Goal: Communication & Community: Answer question/provide support

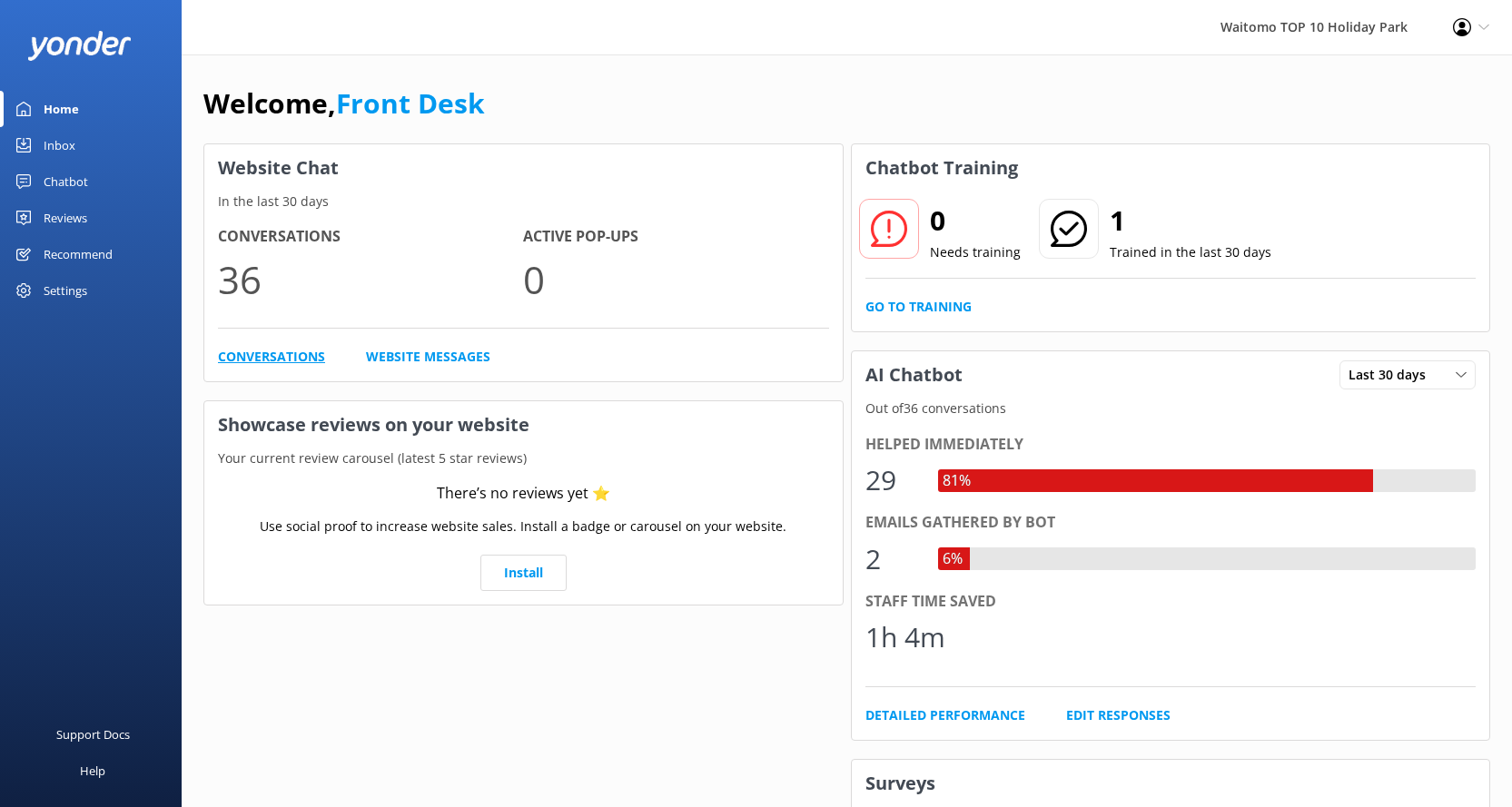
click at [299, 349] on link "Conversations" at bounding box center [271, 357] width 107 height 20
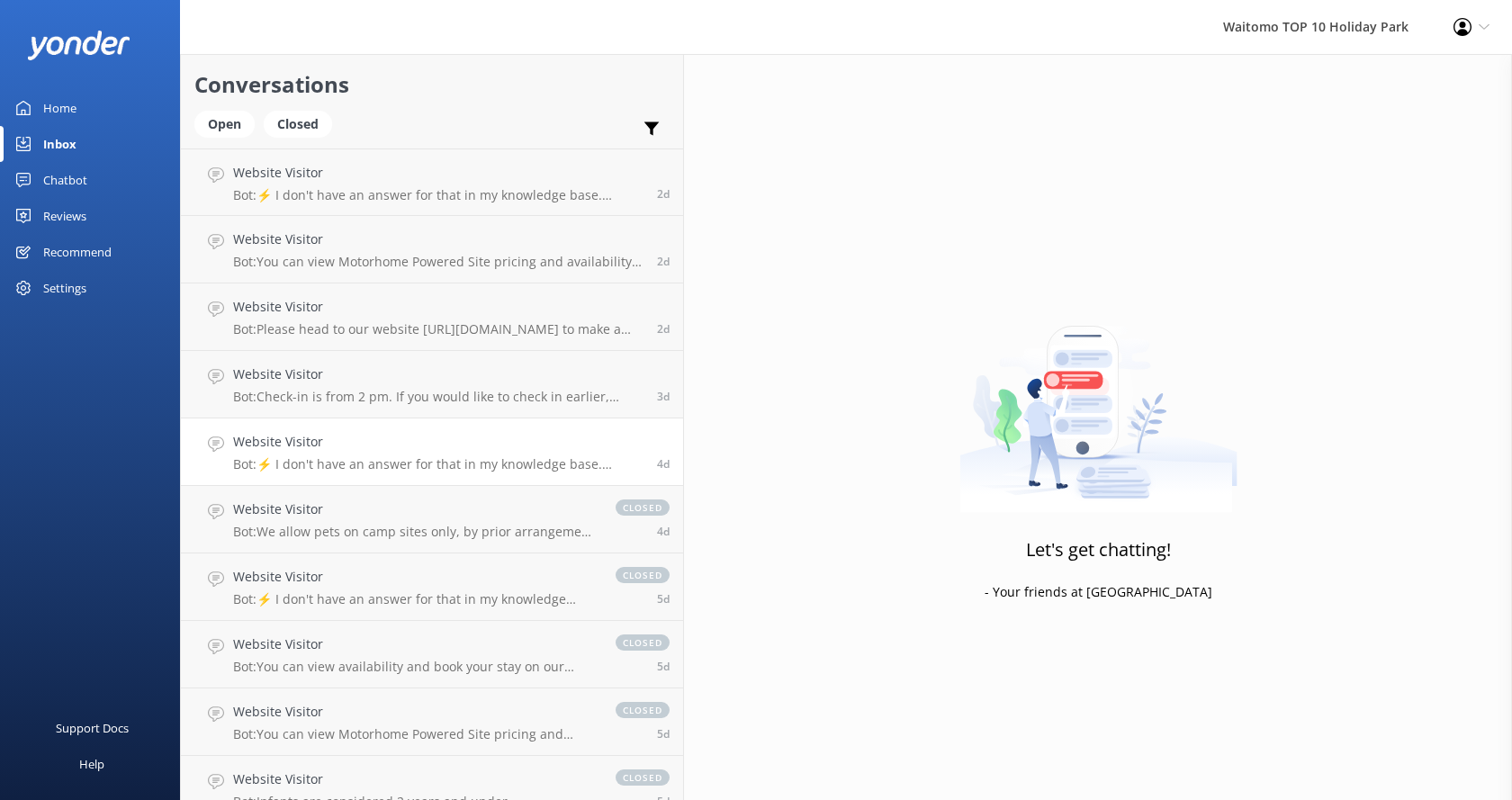
click at [350, 446] on h4 "Website Visitor" at bounding box center [438, 442] width 410 height 20
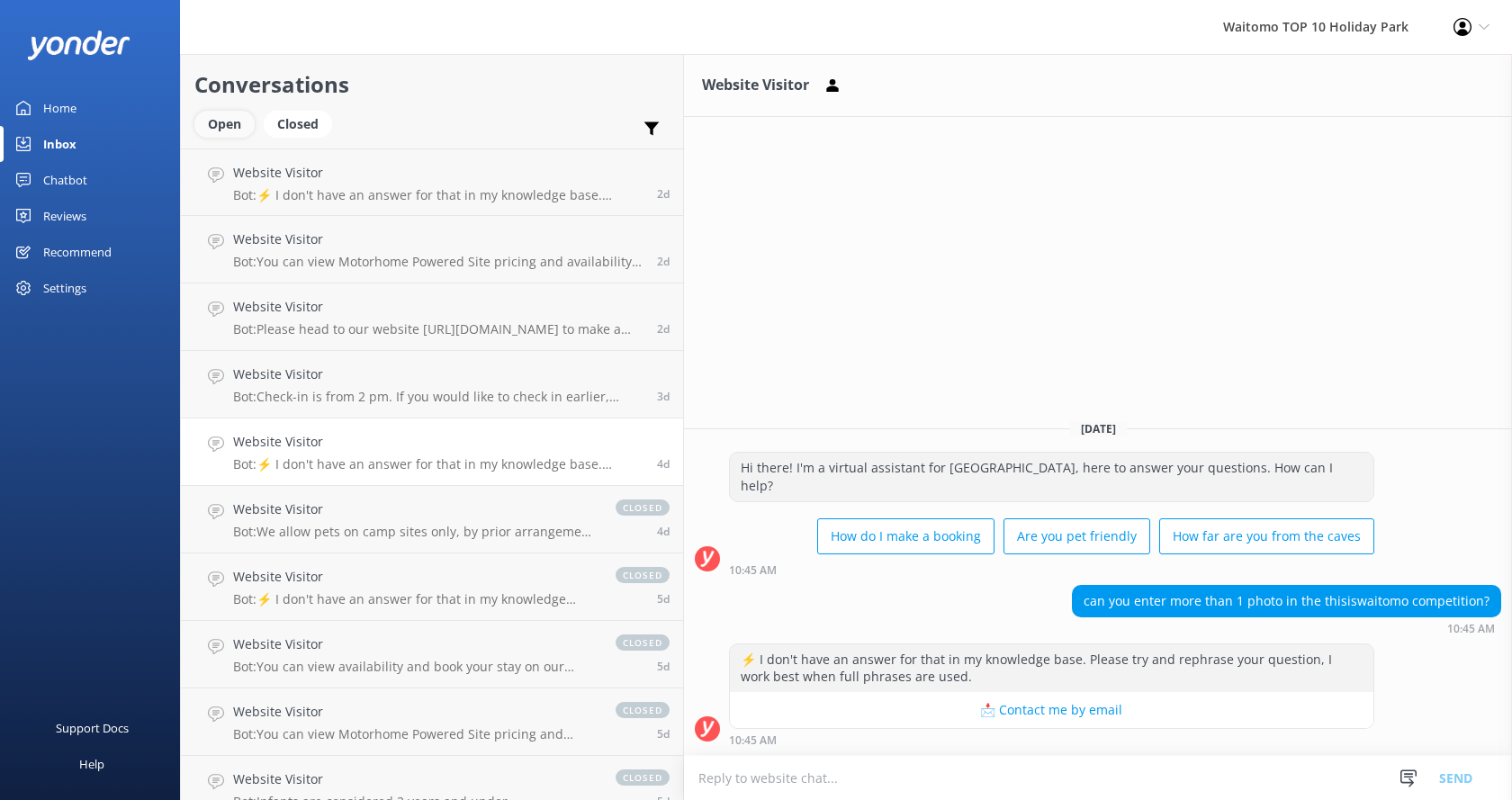
click at [222, 118] on div "Open" at bounding box center [224, 125] width 60 height 27
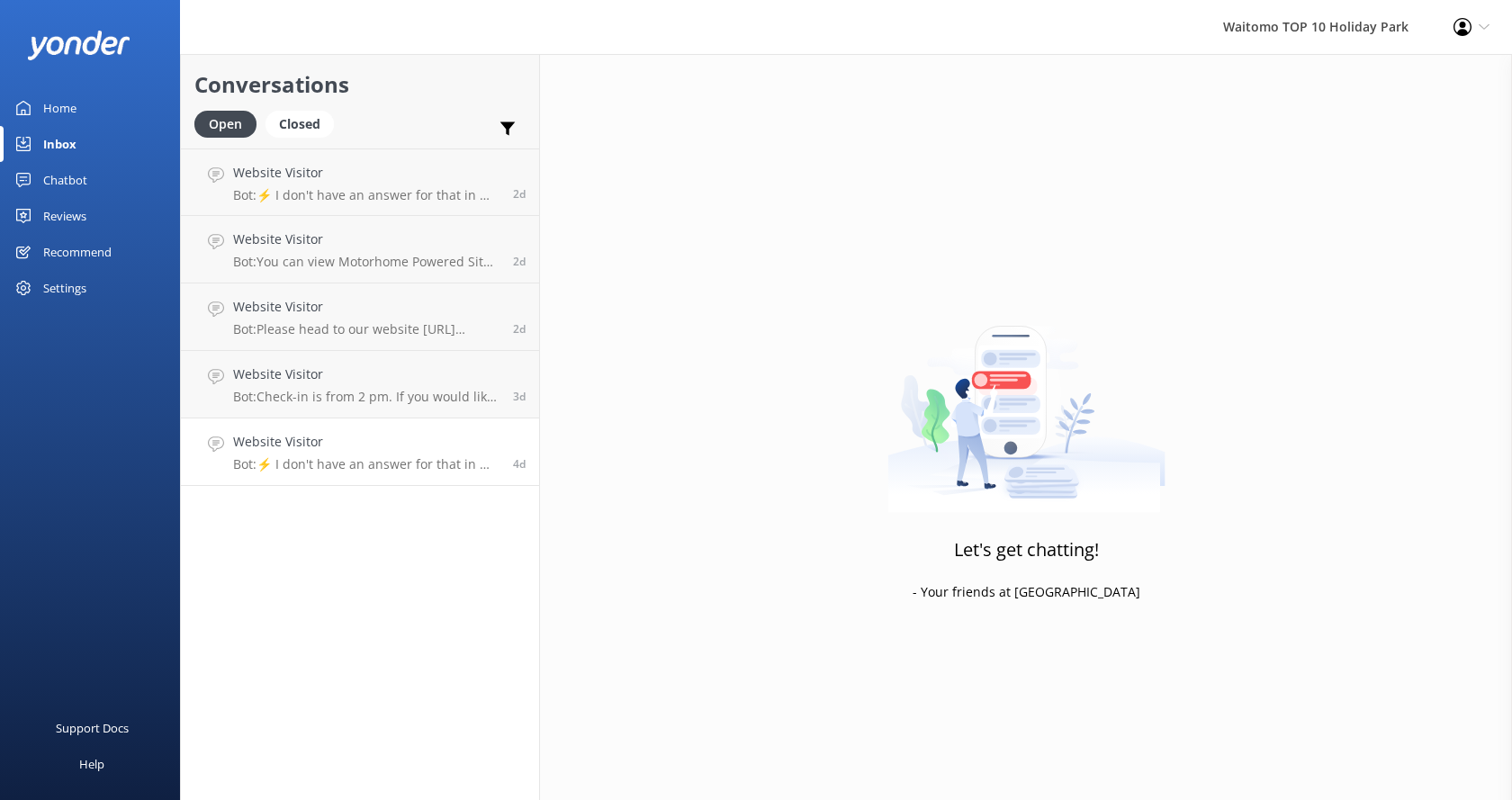
click at [361, 462] on p "Bot: ⚡ I don't have an answer for that in my knowledge base. Please try and rep…" at bounding box center [366, 464] width 266 height 16
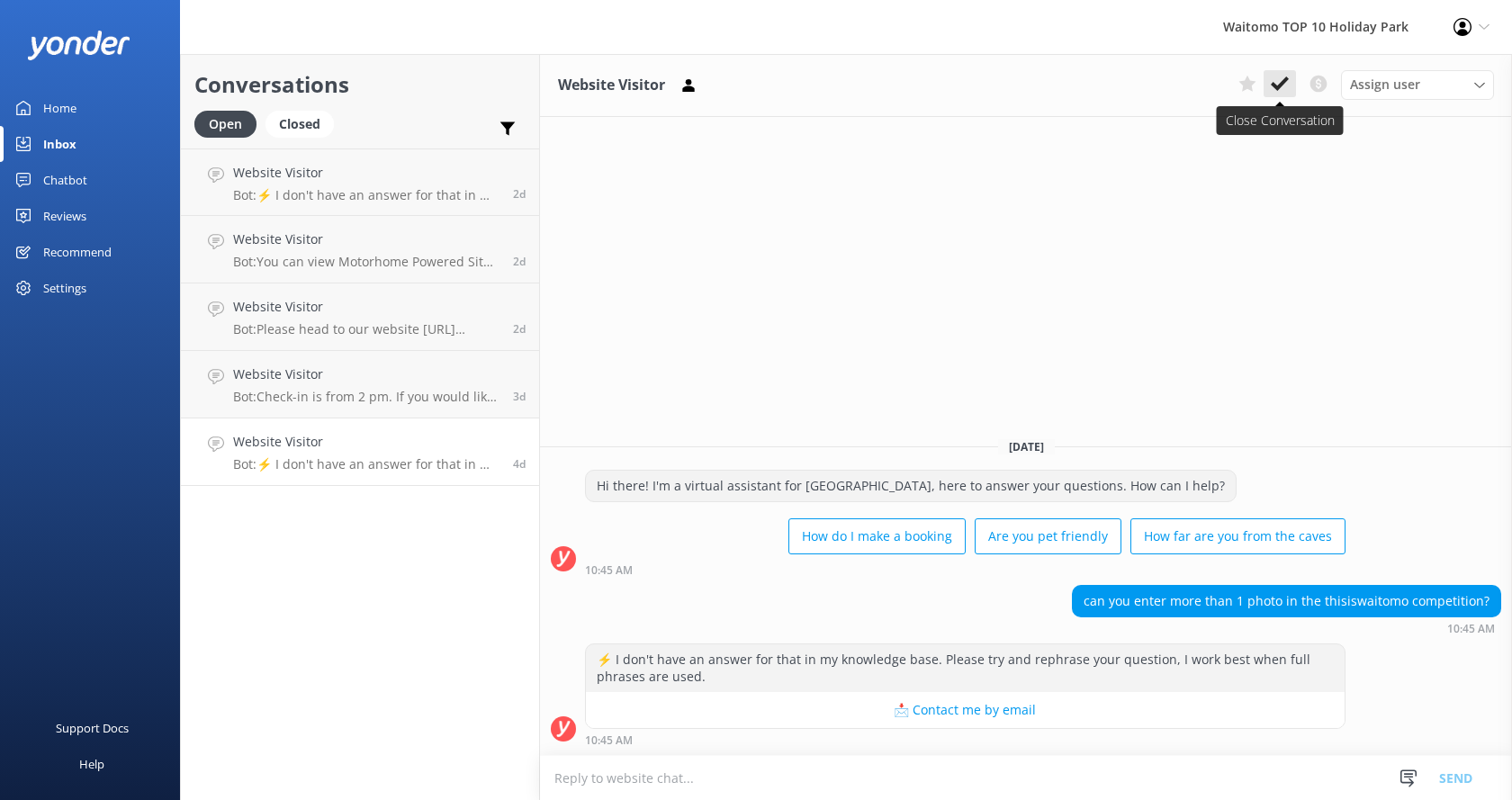
click at [1291, 78] on button at bounding box center [1280, 83] width 33 height 27
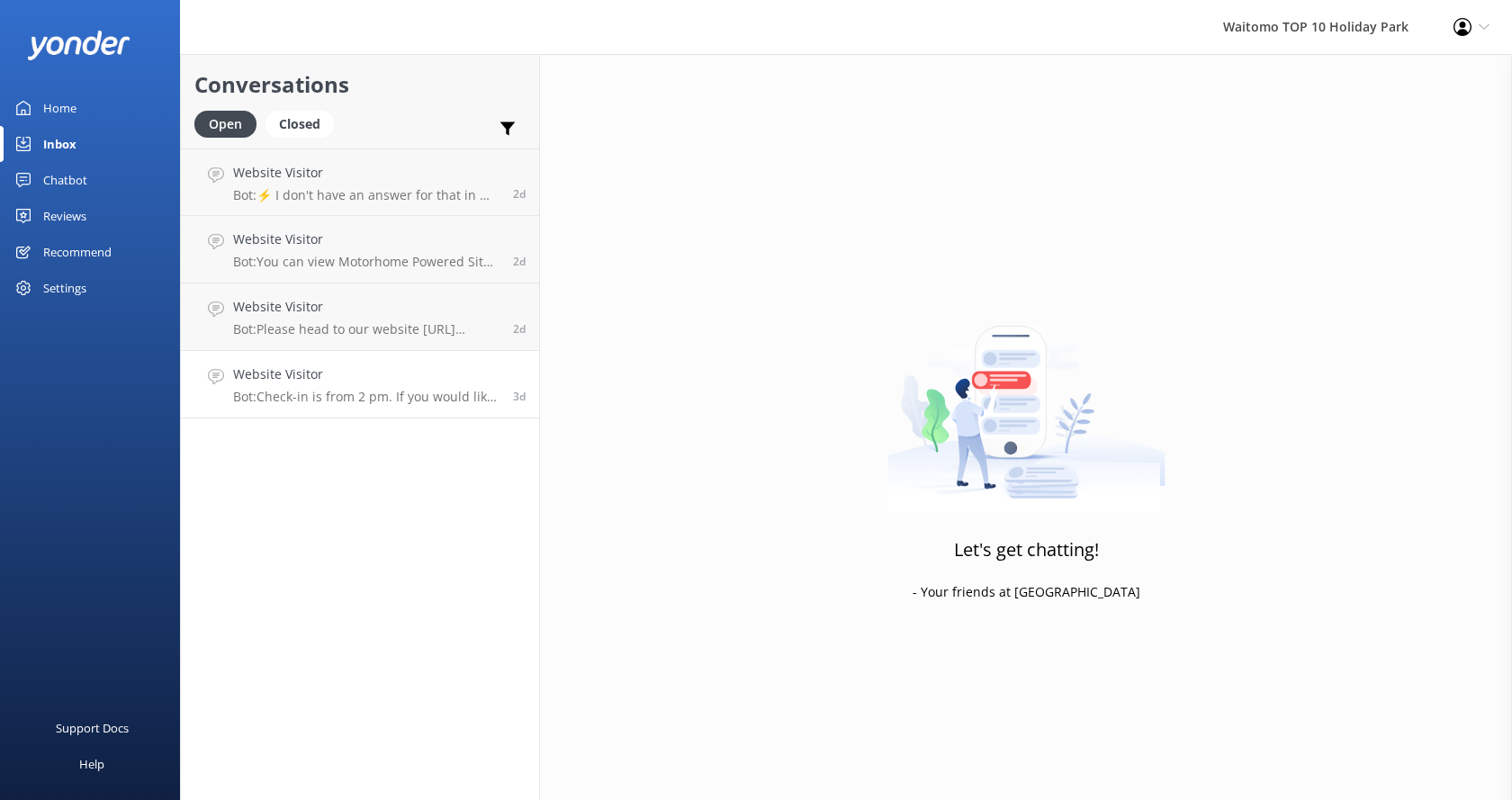
click at [286, 385] on div "Website Visitor Bot: Check-in is from 2 pm. If you would like to check in earli…" at bounding box center [366, 383] width 266 height 39
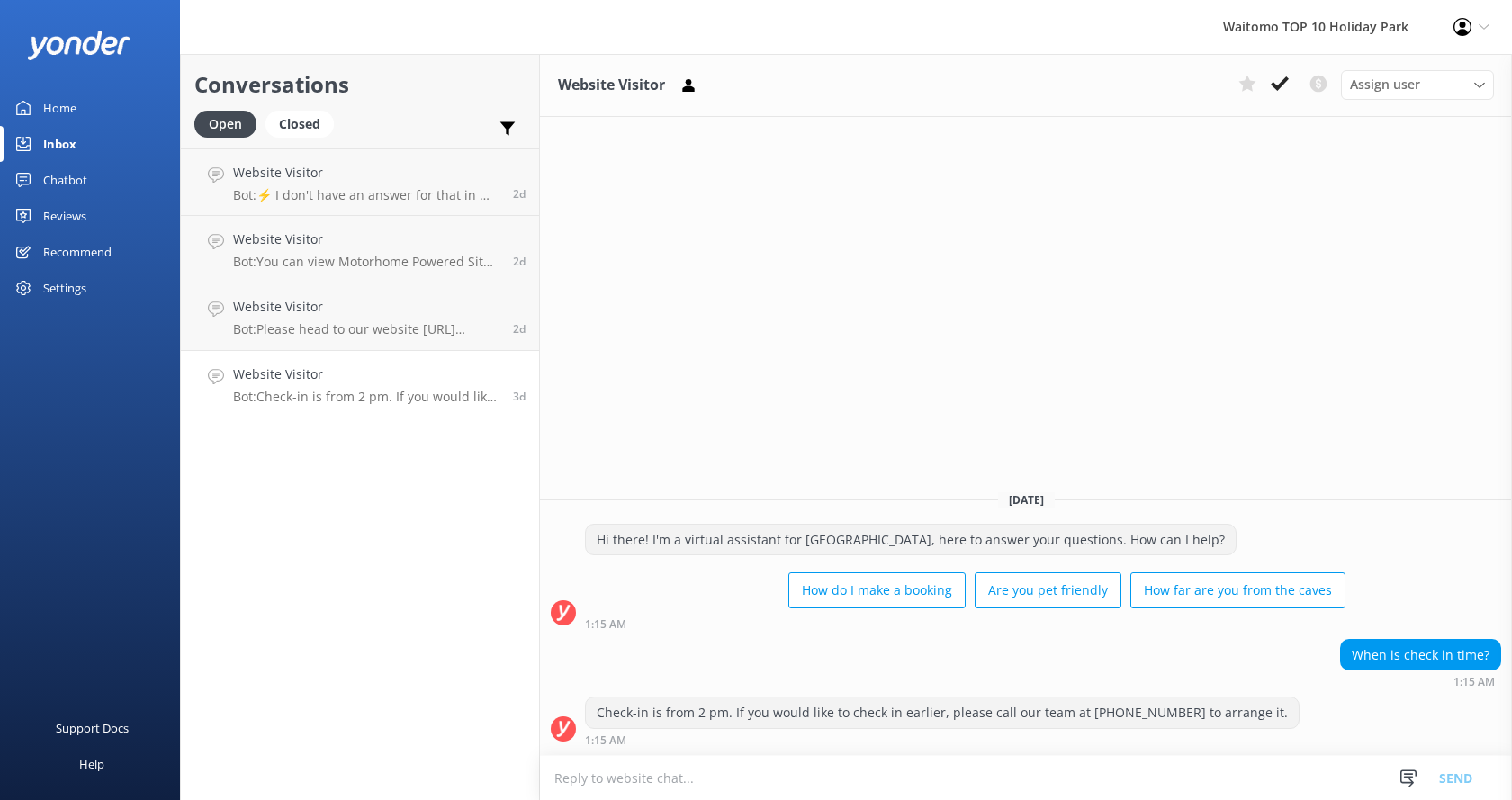
click at [1276, 88] on use at bounding box center [1279, 83] width 18 height 14
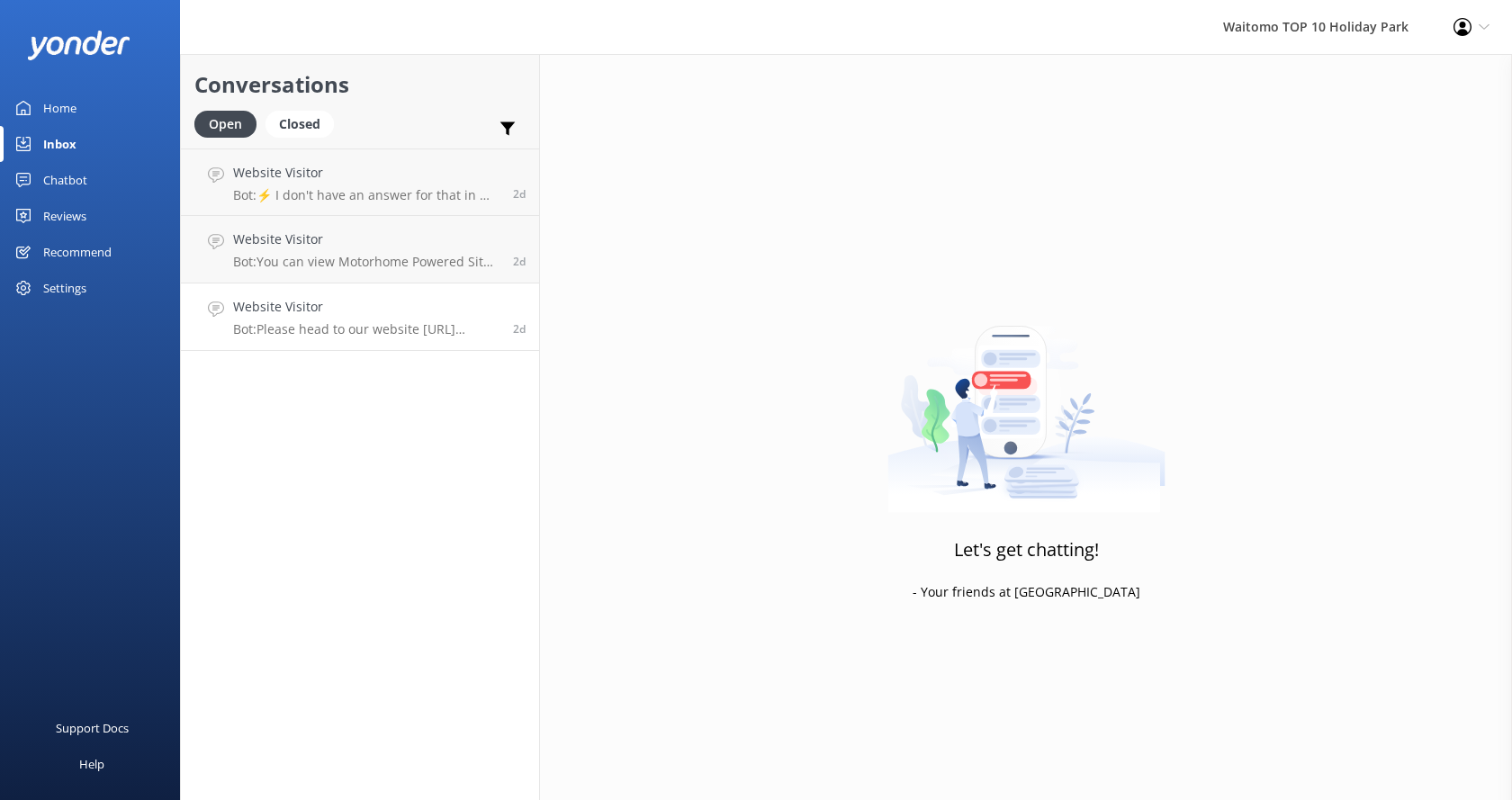
click at [301, 309] on h4 "Website Visitor" at bounding box center [366, 307] width 266 height 20
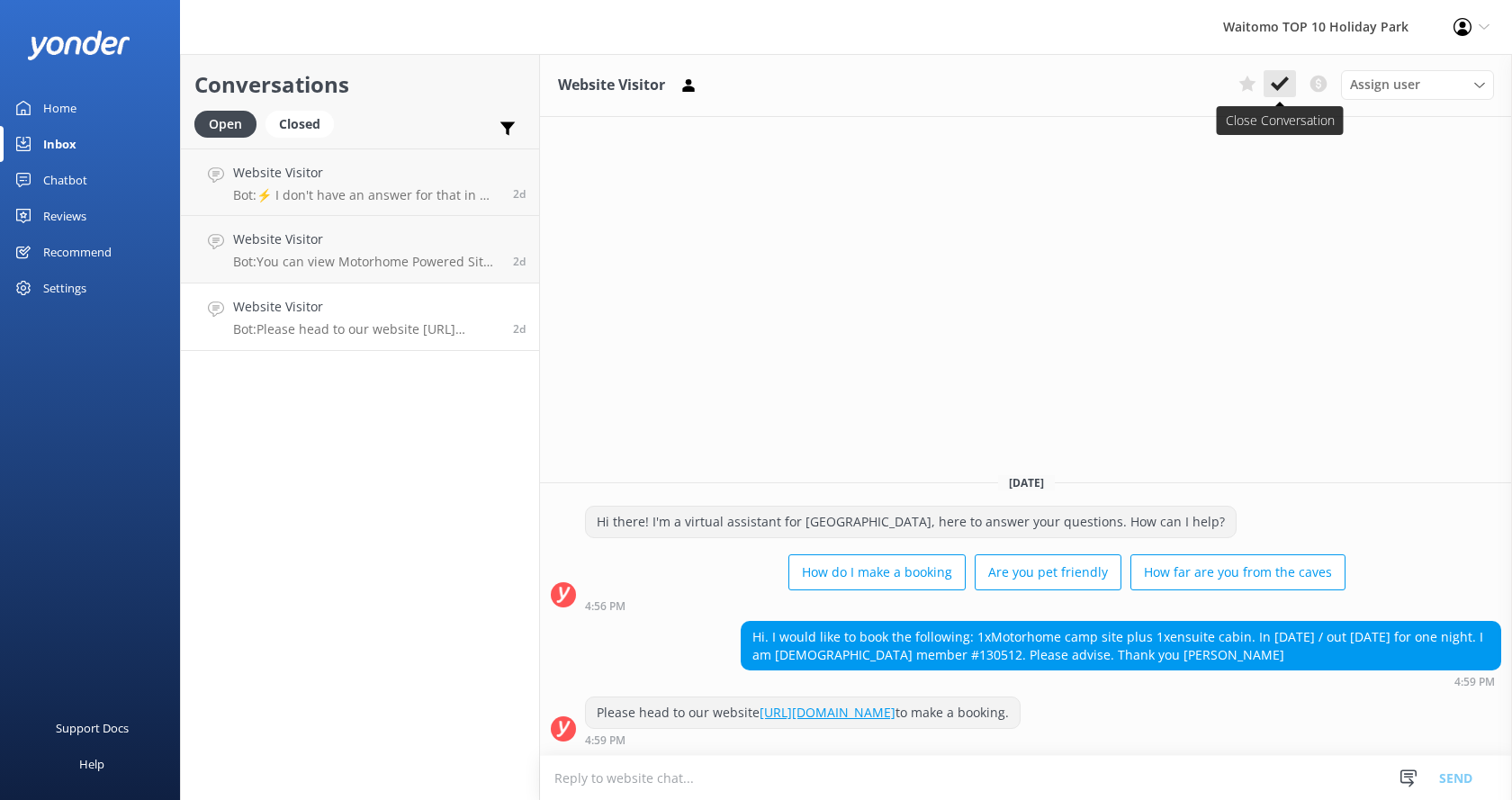
click at [1277, 81] on icon at bounding box center [1279, 83] width 18 height 18
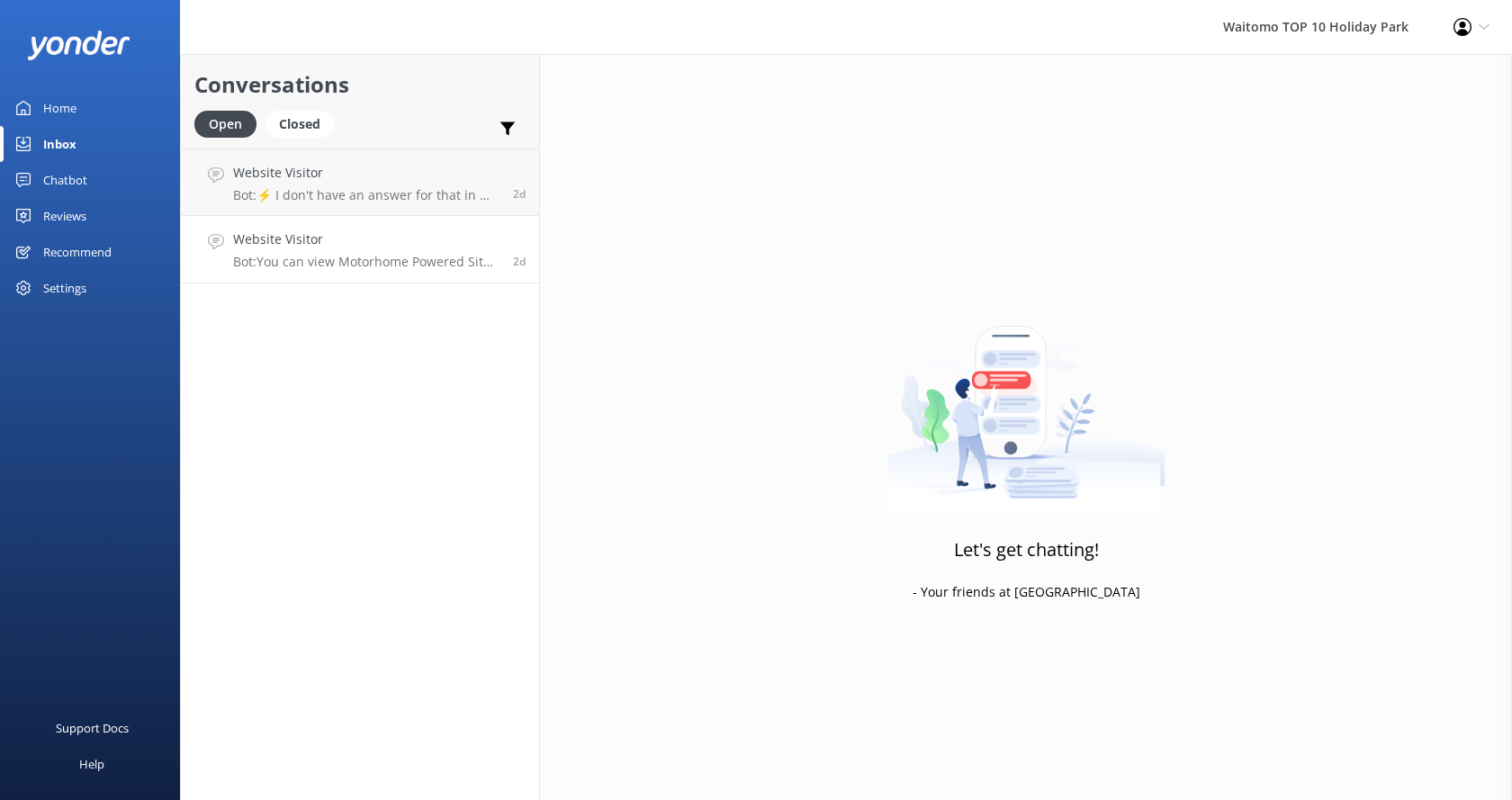
click at [378, 265] on p "Bot: You can view Motorhome Powered Site pricing and availability online at [UR…" at bounding box center [366, 262] width 266 height 16
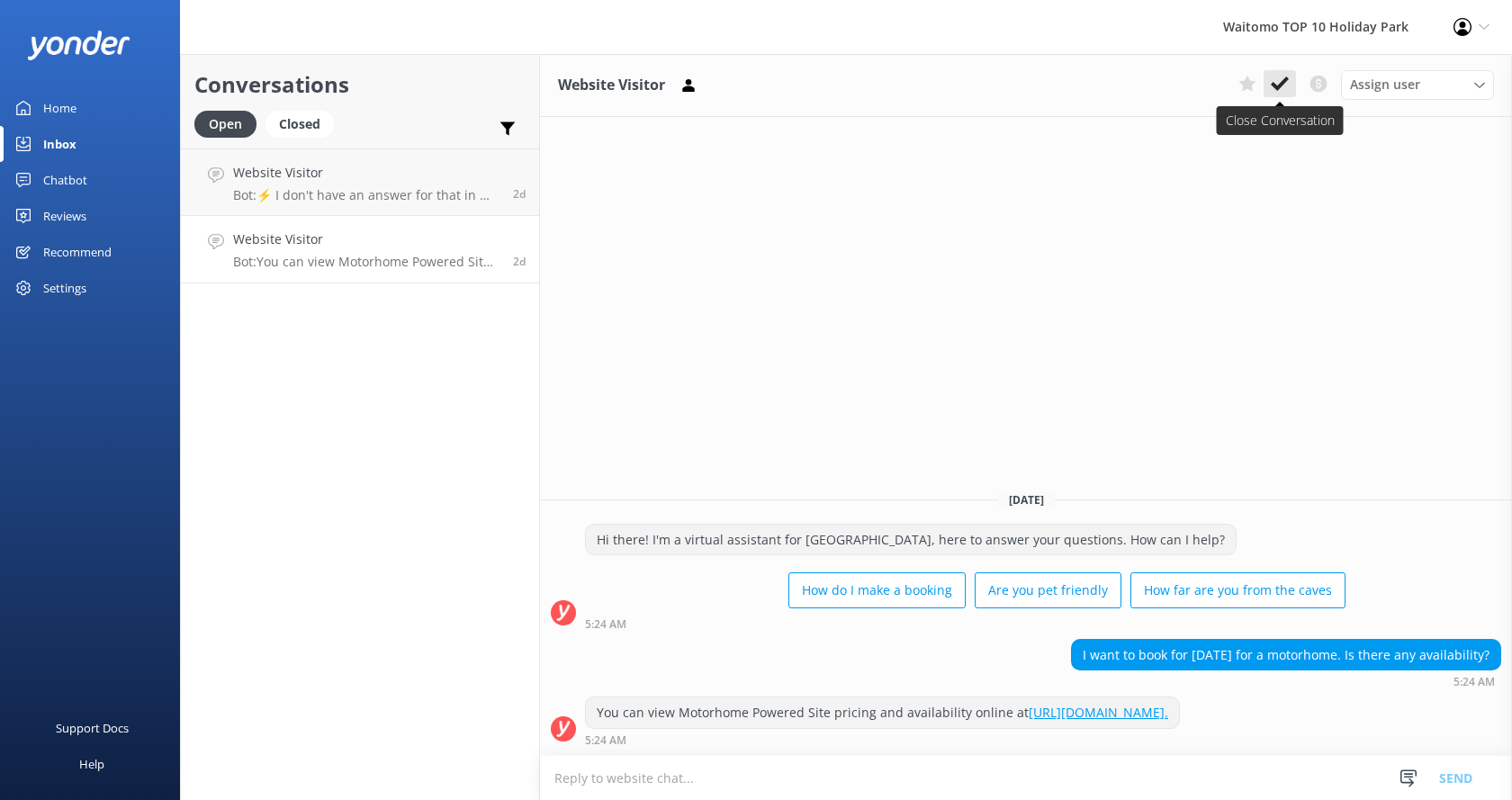
click at [1281, 83] on use at bounding box center [1279, 83] width 18 height 14
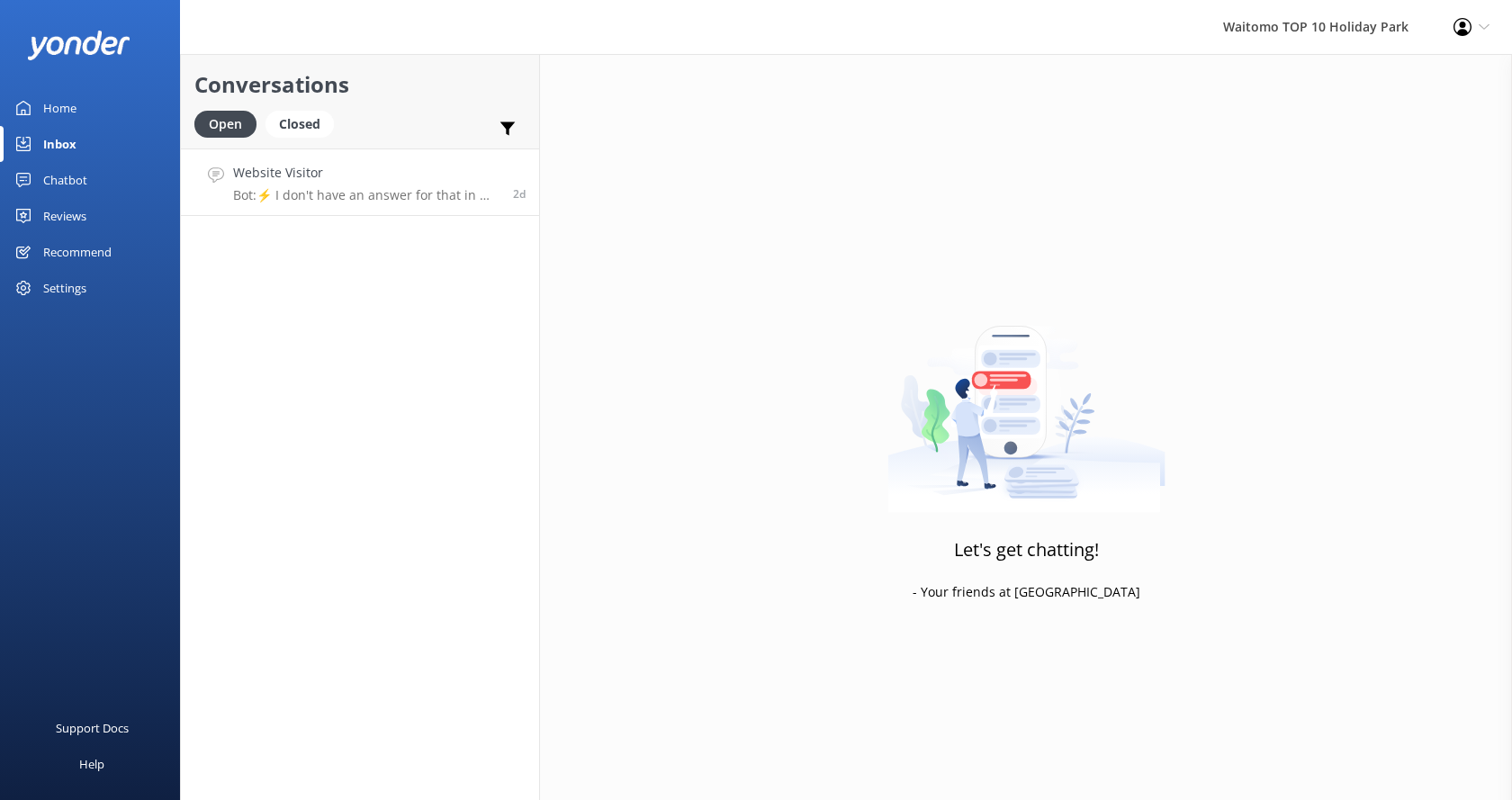
click at [335, 190] on p "Bot: ⚡ I don't have an answer for that in my knowledge base. Please try and rep…" at bounding box center [366, 194] width 266 height 16
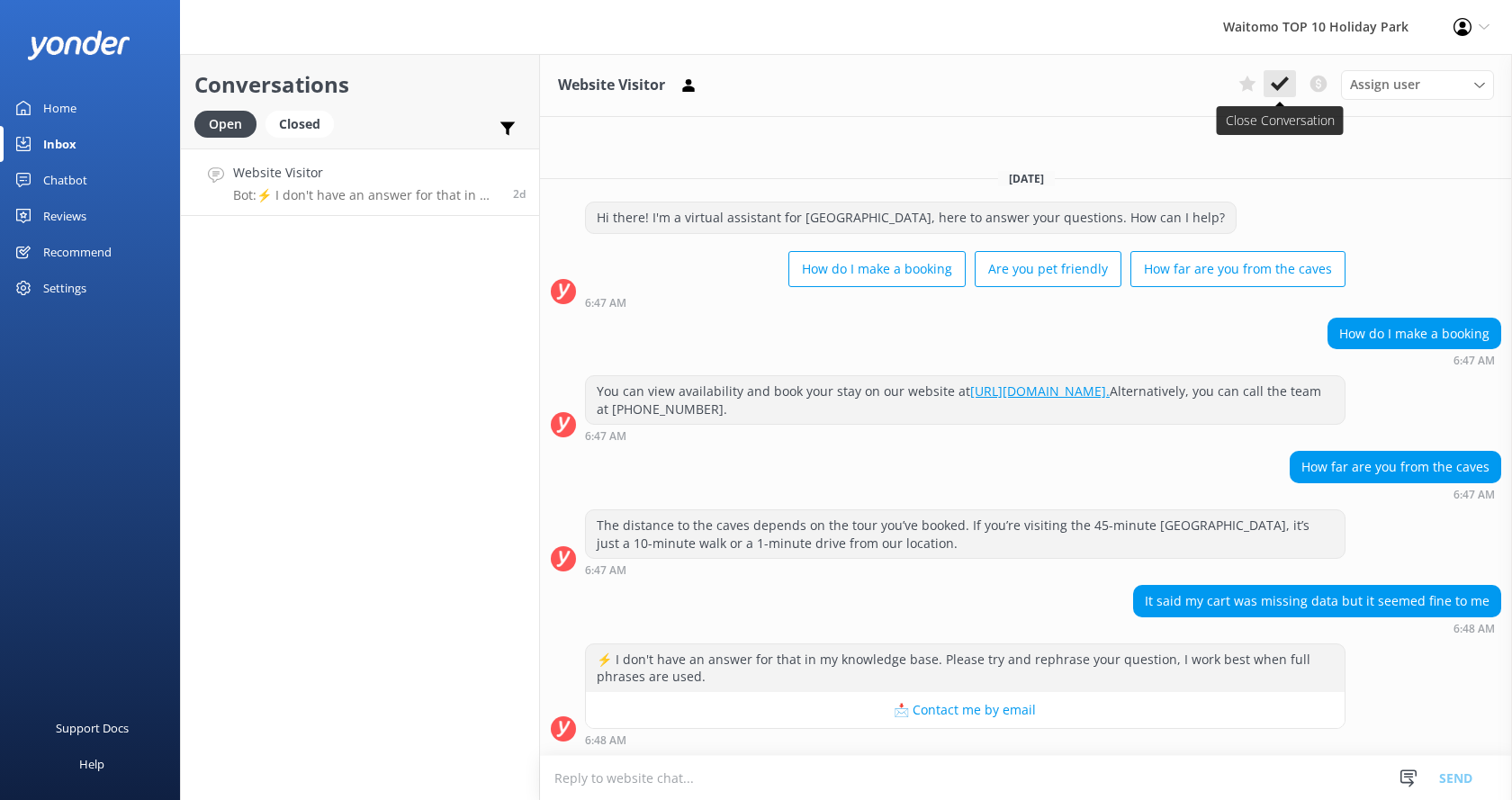
click at [1275, 84] on use at bounding box center [1279, 83] width 18 height 14
